Goal: Browse casually

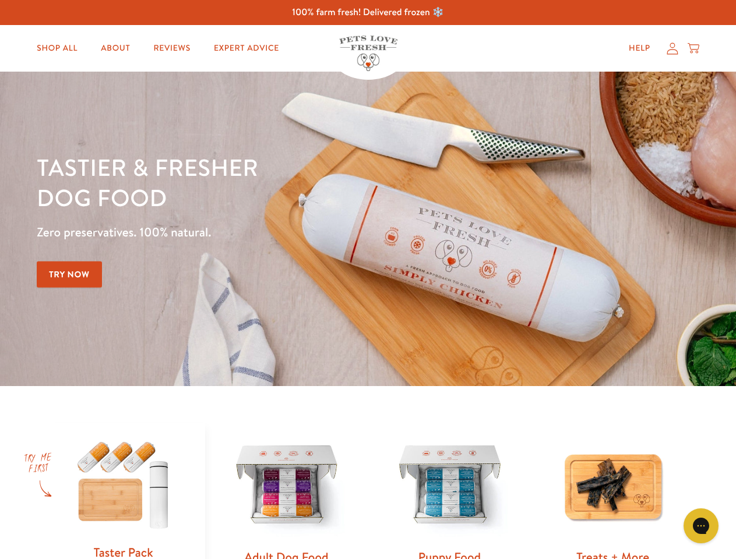
click at [368, 280] on div "Tastier & fresher dog food Zero preservatives. 100% natural. Try Now" at bounding box center [258, 229] width 442 height 154
click at [701, 526] on icon "Gorgias live chat" at bounding box center [700, 525] width 11 height 11
